Goal: Manage account settings

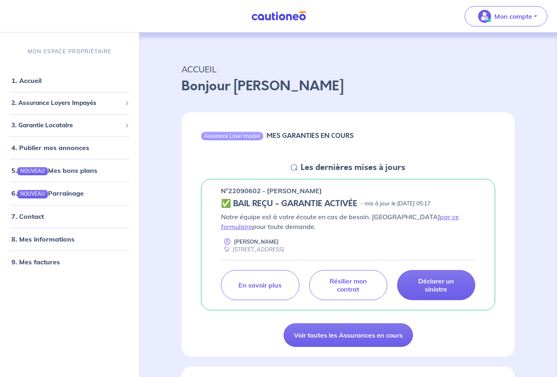
click at [168, 112] on div "Assurance Loyer Impayé MES GARANTIES EN COURS Les dernières mises à jours n°220…" at bounding box center [348, 230] width 372 height 254
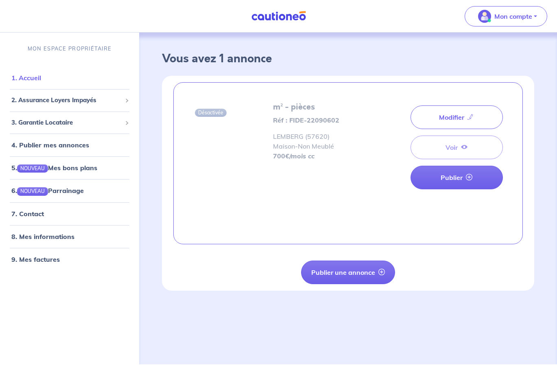
click at [35, 78] on link "1. Accueil" at bounding box center [26, 78] width 30 height 8
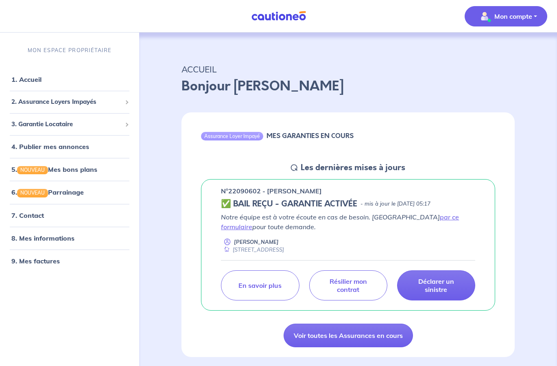
click at [542, 19] on button "Mon compte" at bounding box center [506, 16] width 83 height 20
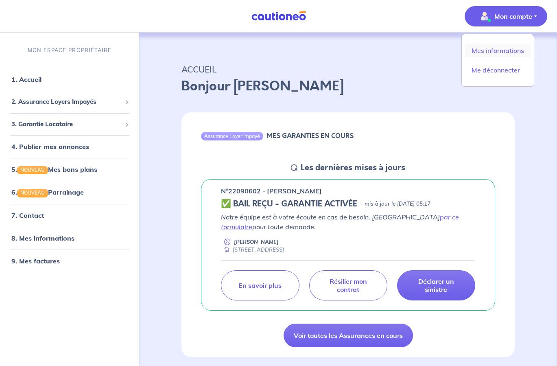
click at [521, 49] on link "Mes informations" at bounding box center [498, 50] width 66 height 13
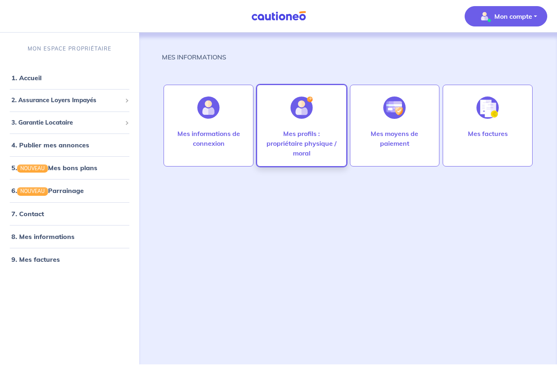
click at [276, 150] on p "Mes profils : propriétaire physique / moral" at bounding box center [301, 143] width 73 height 29
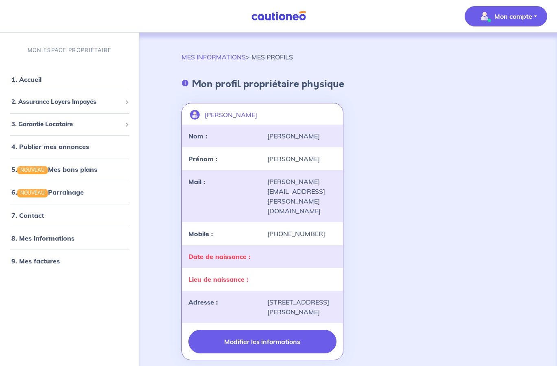
click at [263, 337] on button "Modifier les informations" at bounding box center [262, 342] width 148 height 24
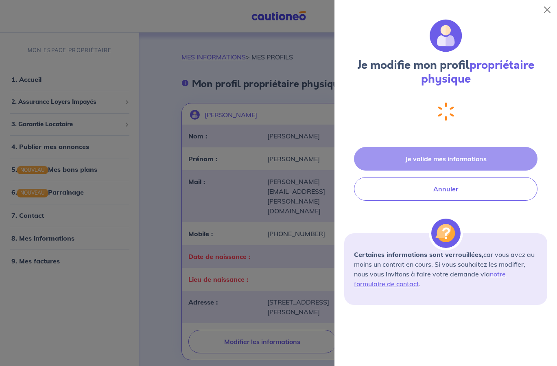
select select "FR"
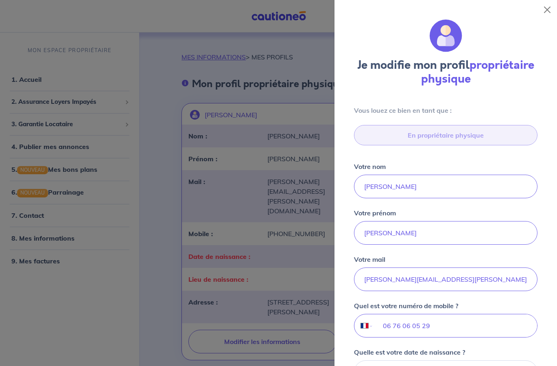
scroll to position [269, 0]
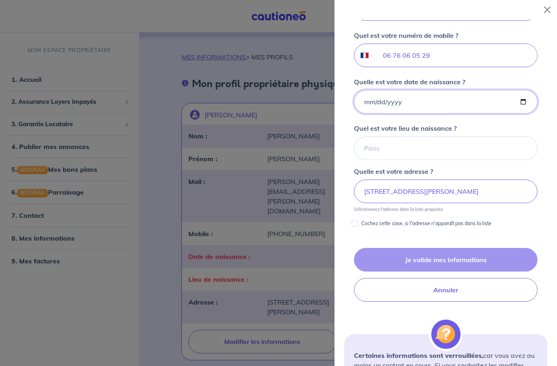
click at [415, 108] on input "Quelle est votre date de naissance ?" at bounding box center [446, 102] width 184 height 24
click at [395, 103] on input "Quelle est votre date de naissance ?" at bounding box center [446, 103] width 184 height 24
click at [365, 103] on input "Quelle est votre date de naissance ?" at bounding box center [446, 103] width 184 height 24
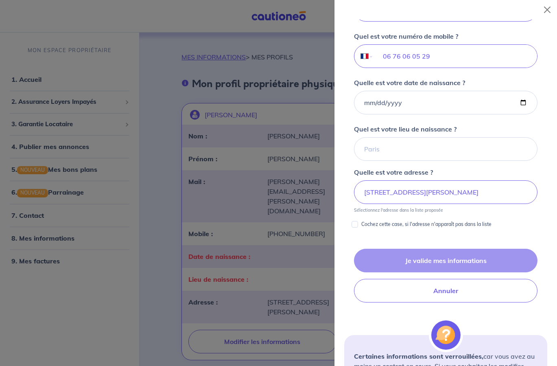
type input "1968-04-11"
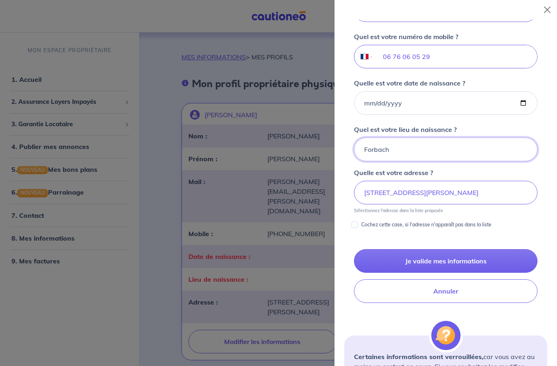
type input "Forbach"
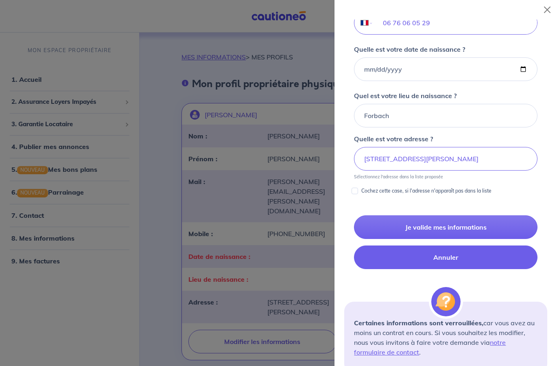
scroll to position [311, 0]
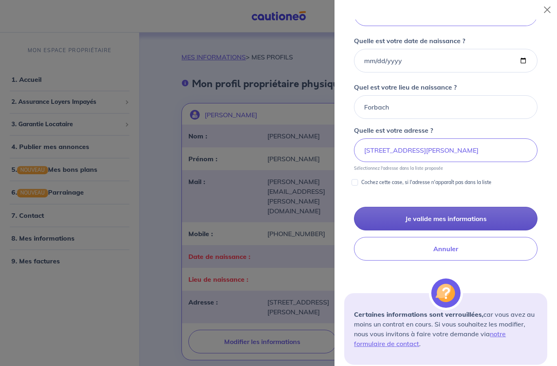
click at [435, 221] on button "Je valide mes informations" at bounding box center [446, 219] width 184 height 24
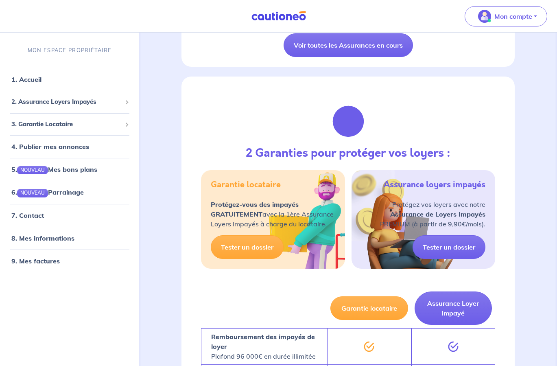
scroll to position [292, 0]
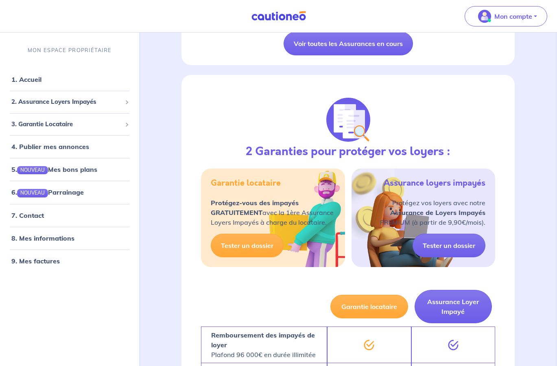
click at [168, 176] on div "2 Garanties pour protéger vos loyers : Garantie locataire Protégez-vous des imp…" at bounding box center [348, 367] width 372 height 604
click at [83, 107] on div "2. Assurance Loyers Impayés" at bounding box center [69, 102] width 133 height 16
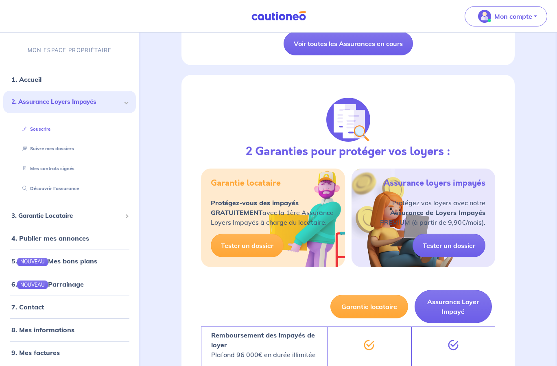
click at [50, 132] on link "Souscrire" at bounding box center [34, 129] width 31 height 6
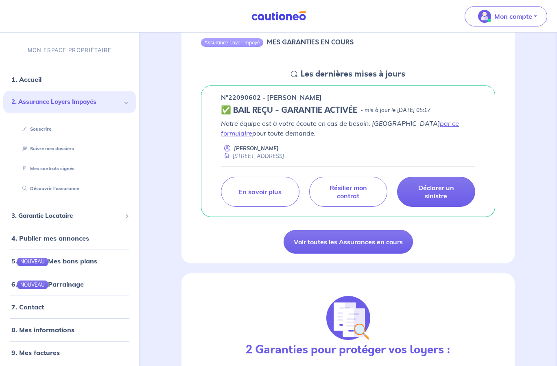
scroll to position [52, 0]
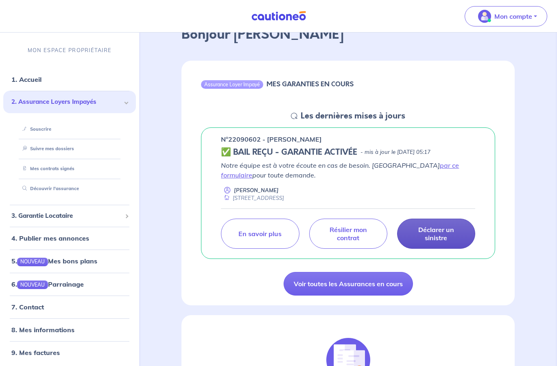
click at [413, 229] on p "Déclarer un sinistre" at bounding box center [436, 233] width 58 height 16
